Goal: Task Accomplishment & Management: Use online tool/utility

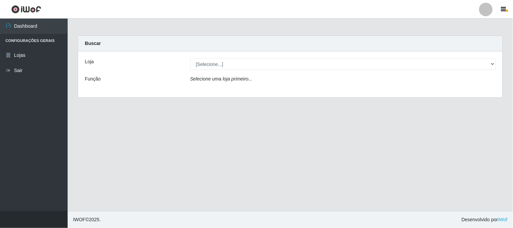
click at [228, 63] on select "[Selecione...] Casatudo BR" at bounding box center [343, 64] width 306 height 12
select select "197"
click at [190, 58] on select "[Selecione...] Casatudo BR" at bounding box center [343, 64] width 306 height 12
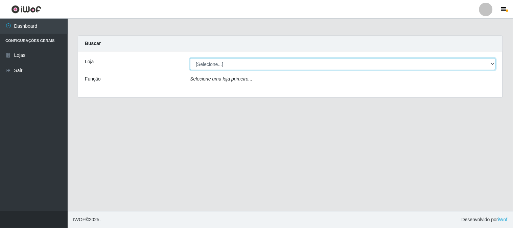
click at [258, 66] on select "[Selecione...] Casatudo BR" at bounding box center [343, 64] width 306 height 12
select select "197"
click at [190, 58] on select "[Selecione...] Casatudo BR" at bounding box center [343, 64] width 306 height 12
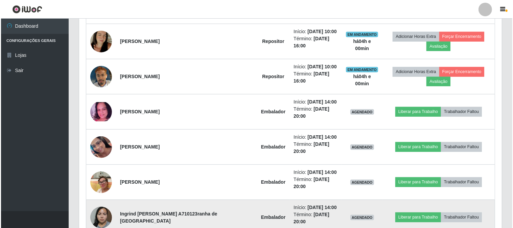
scroll to position [451, 0]
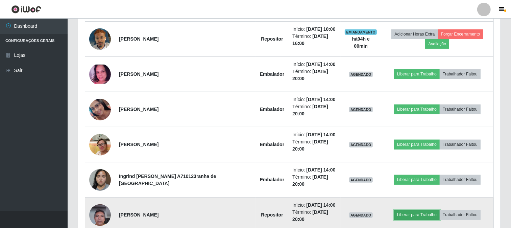
click at [413, 210] on button "Liberar para Trabalho" at bounding box center [417, 214] width 46 height 9
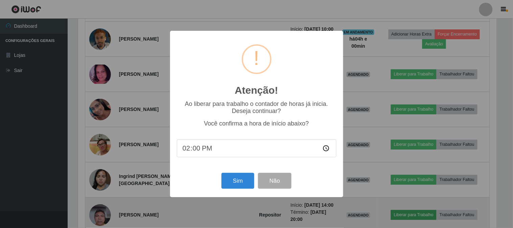
scroll to position [140, 418]
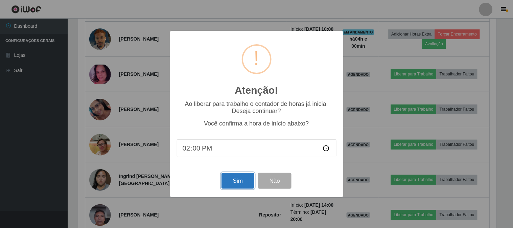
click at [233, 180] on button "Sim" at bounding box center [237, 181] width 33 height 16
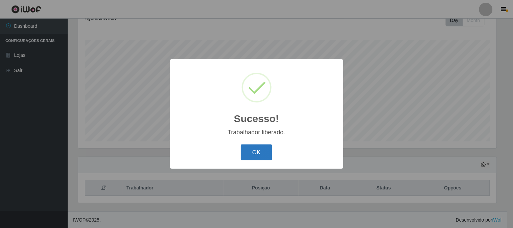
click at [265, 152] on button "OK" at bounding box center [256, 152] width 31 height 16
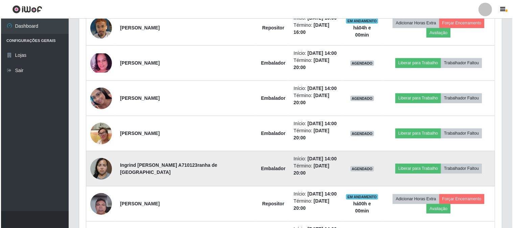
scroll to position [424, 0]
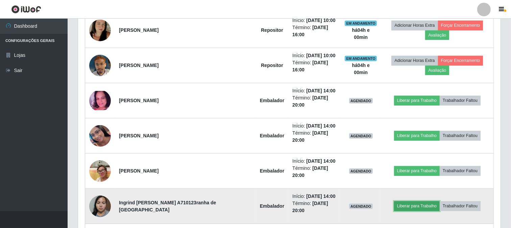
click at [395, 201] on button "Liberar para Trabalho" at bounding box center [417, 205] width 46 height 9
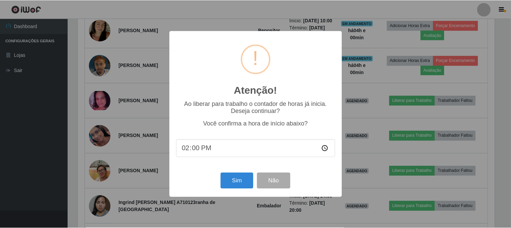
scroll to position [140, 418]
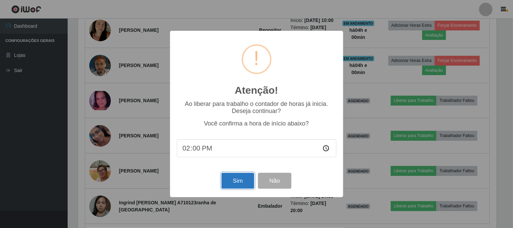
click at [240, 176] on button "Sim" at bounding box center [237, 181] width 33 height 16
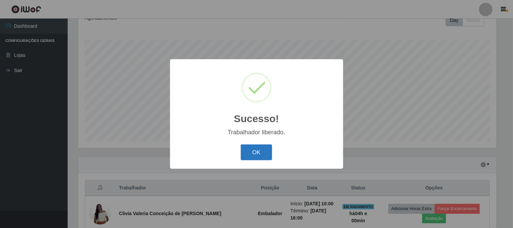
click at [251, 152] on button "OK" at bounding box center [256, 152] width 31 height 16
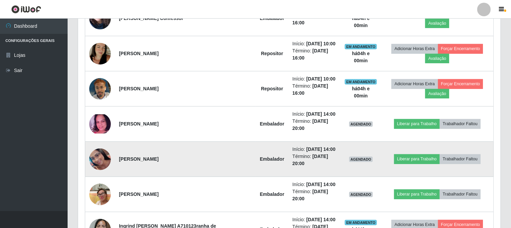
scroll to position [363, 0]
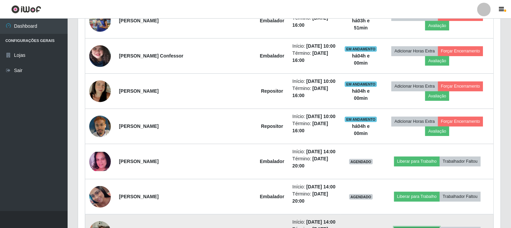
click at [400, 227] on button "Liberar para Trabalho" at bounding box center [417, 231] width 46 height 9
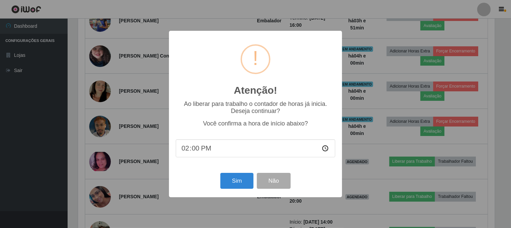
scroll to position [140, 418]
click at [236, 179] on button "Sim" at bounding box center [237, 181] width 33 height 16
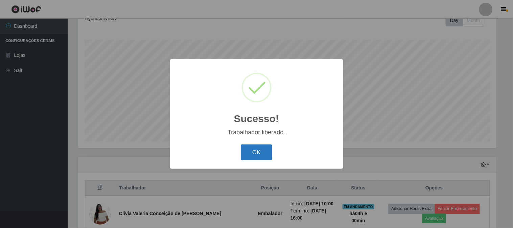
drag, startPoint x: 266, startPoint y: 152, endPoint x: 260, endPoint y: 156, distance: 6.8
click at [265, 152] on button "OK" at bounding box center [256, 152] width 31 height 16
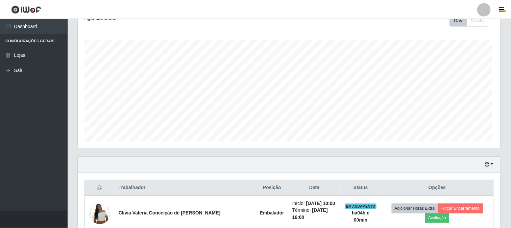
scroll to position [0, 0]
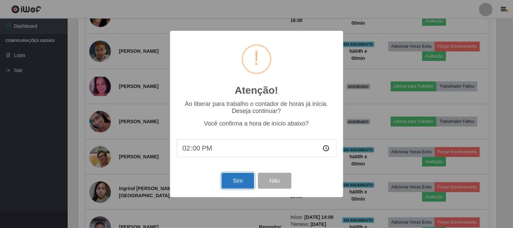
click at [245, 180] on button "Sim" at bounding box center [237, 181] width 33 height 16
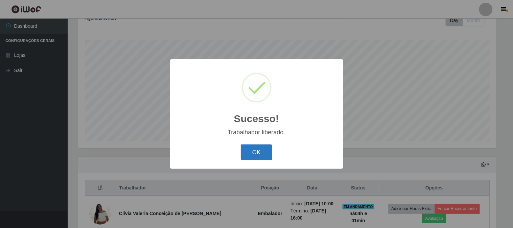
click at [254, 156] on button "OK" at bounding box center [256, 152] width 31 height 16
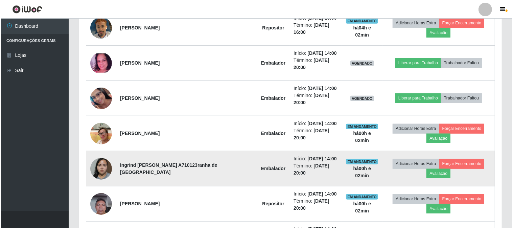
scroll to position [424, 0]
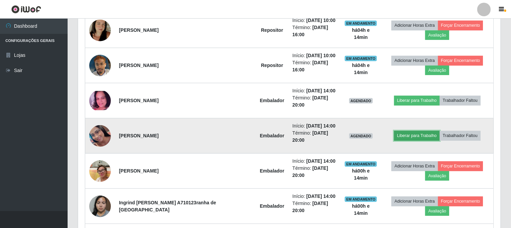
click at [397, 131] on button "Liberar para Trabalho" at bounding box center [417, 135] width 46 height 9
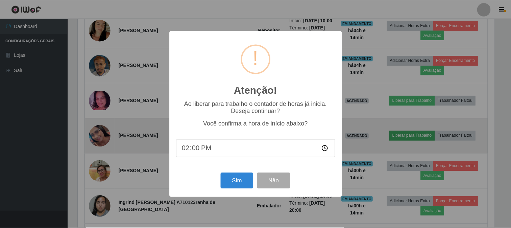
scroll to position [140, 418]
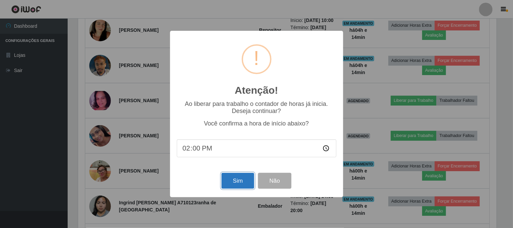
click at [240, 181] on button "Sim" at bounding box center [237, 181] width 33 height 16
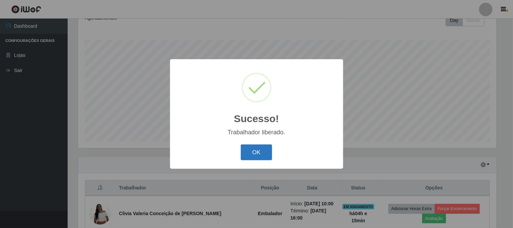
click at [253, 147] on button "OK" at bounding box center [256, 152] width 31 height 16
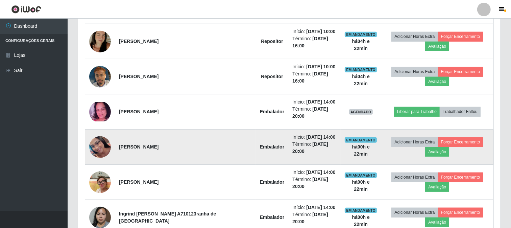
scroll to position [375, 0]
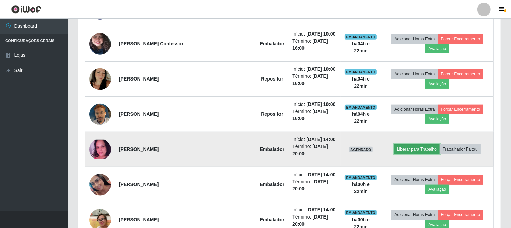
click at [410, 144] on button "Liberar para Trabalho" at bounding box center [417, 148] width 46 height 9
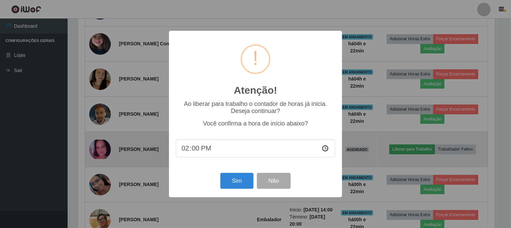
scroll to position [140, 418]
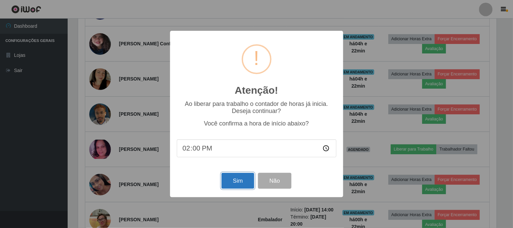
click at [247, 185] on button "Sim" at bounding box center [237, 181] width 33 height 16
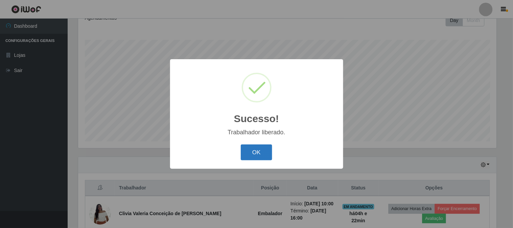
click at [249, 153] on button "OK" at bounding box center [256, 152] width 31 height 16
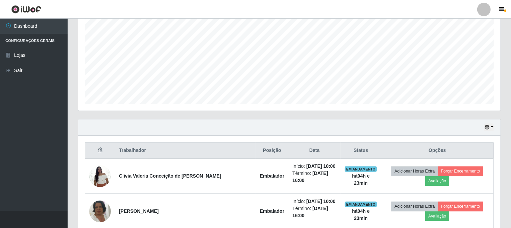
scroll to position [0, 0]
